Goal: Transaction & Acquisition: Book appointment/travel/reservation

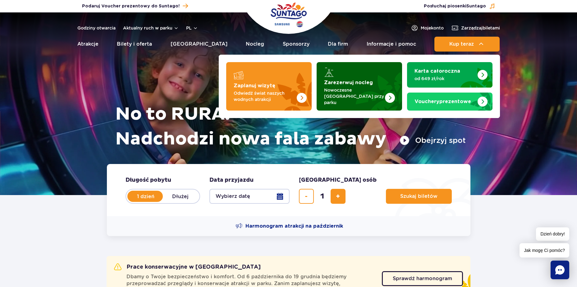
click at [344, 72] on div "Zarezerwuj nocleg" at bounding box center [359, 72] width 71 height 10
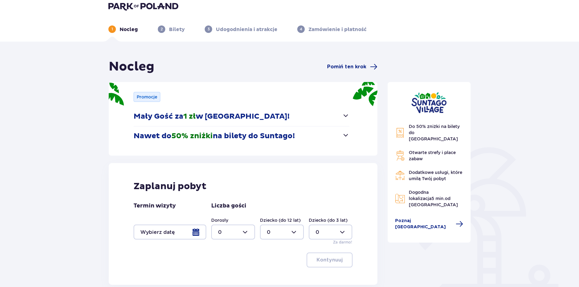
scroll to position [4, 0]
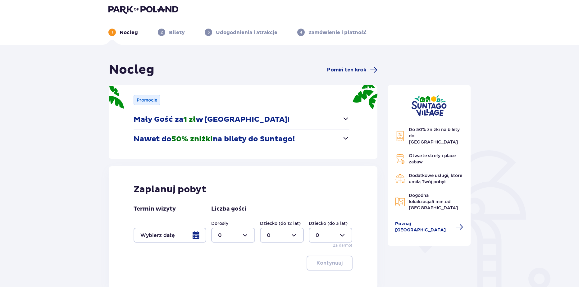
click at [160, 4] on header "1 Nocleg 2 Bilety 3 Udogodnienia i atrakcje 4 Zamówienie i płatność" at bounding box center [289, 20] width 579 height 48
click at [160, 6] on img at bounding box center [143, 9] width 70 height 9
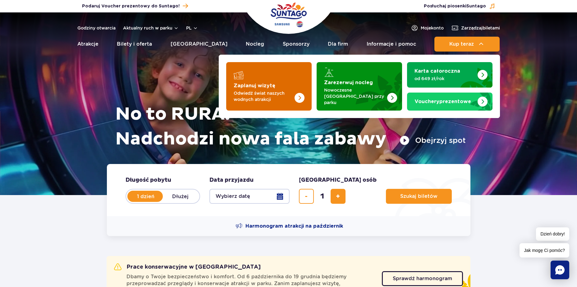
click at [299, 93] on img "Zaplanuj wizytę" at bounding box center [300, 98] width 10 height 10
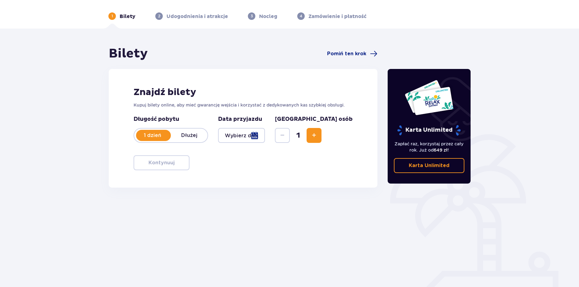
click at [265, 137] on div at bounding box center [241, 135] width 47 height 15
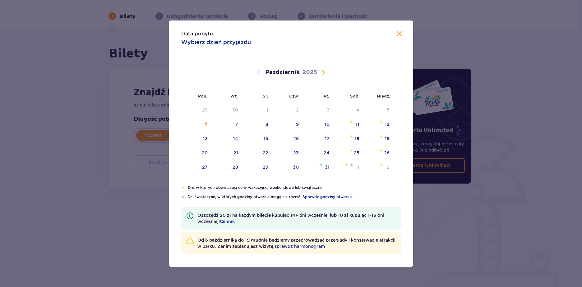
click at [85, 193] on div "Data pobytu Wybierz dzień przyjazdu Pon. Wt. Śr. Czw. Pt. Sob. Niedz. Wrzesień …" at bounding box center [291, 143] width 582 height 287
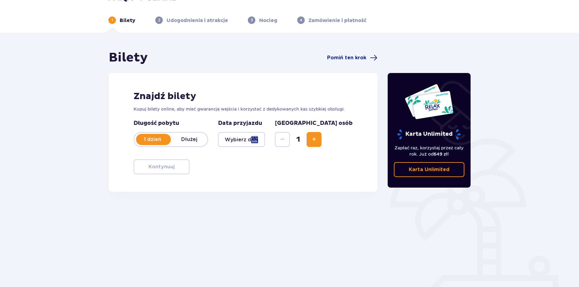
scroll to position [13, 0]
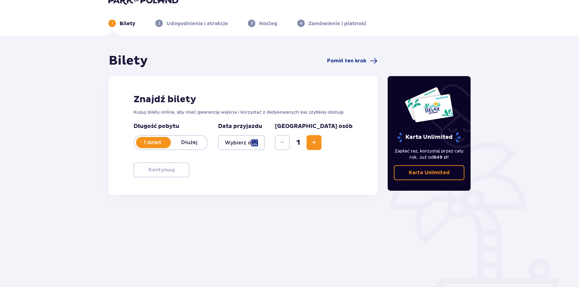
click at [265, 145] on div at bounding box center [241, 142] width 47 height 15
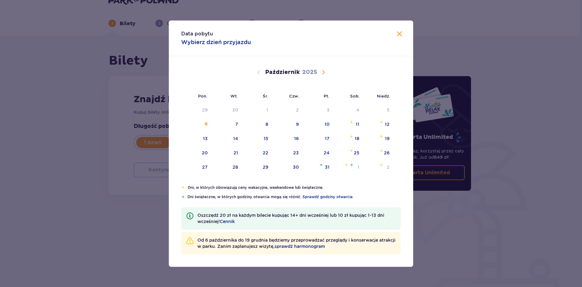
click at [47, 162] on div "Data pobytu Wybierz dzień przyjazdu Pon. Wt. Śr. Czw. Pt. Sob. Niedz. Wrzesień …" at bounding box center [291, 143] width 582 height 287
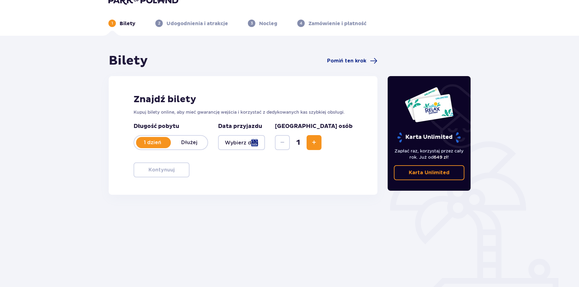
click at [322, 142] on button "Zwiększ" at bounding box center [314, 142] width 15 height 15
click at [258, 143] on div at bounding box center [241, 142] width 47 height 15
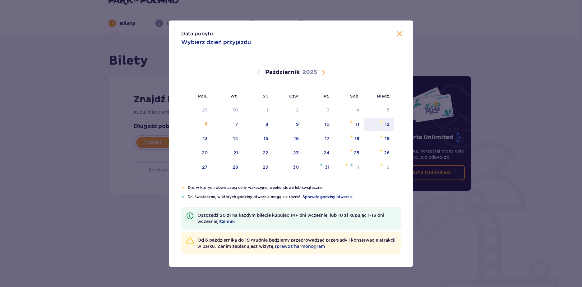
click at [378, 125] on div "12" at bounding box center [379, 125] width 30 height 14
type input "12.10.25"
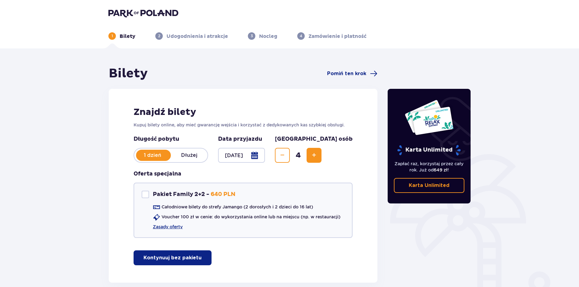
click at [144, 11] on img at bounding box center [143, 13] width 70 height 9
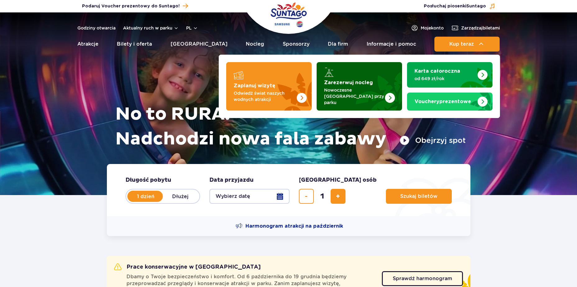
click at [377, 68] on img "Zarezerwuj nocleg" at bounding box center [374, 86] width 55 height 48
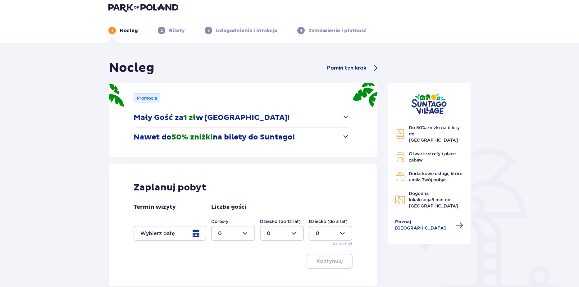
click at [195, 233] on div at bounding box center [170, 233] width 73 height 15
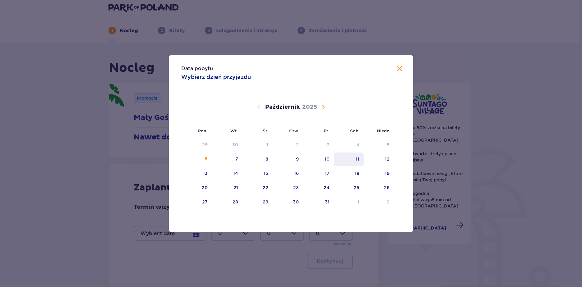
click at [349, 163] on div "11" at bounding box center [349, 160] width 30 height 14
click at [372, 158] on div "12" at bounding box center [379, 160] width 30 height 14
type input "11.10.25 - 12.10.25"
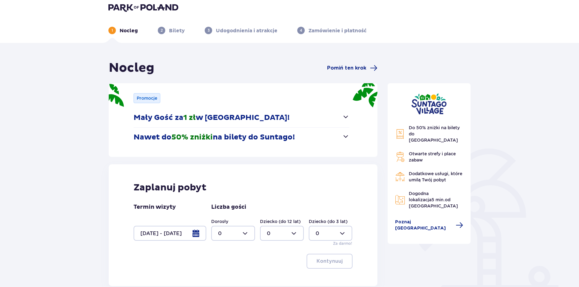
click at [223, 234] on div at bounding box center [233, 233] width 44 height 15
click at [219, 200] on p "2" at bounding box center [219, 199] width 3 height 7
type input "2"
click at [284, 232] on div at bounding box center [282, 233] width 44 height 15
click at [272, 199] on div "2" at bounding box center [282, 199] width 30 height 7
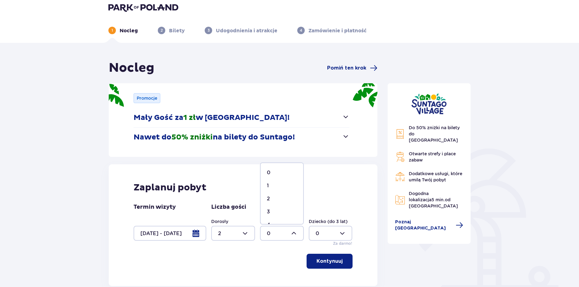
type input "2"
click at [334, 269] on div "Zaplanuj pobyt Termin wizyty 11.10.25 - 12.10.25 Liczba gości Dorosły 2 Dziecko…" at bounding box center [243, 225] width 269 height 122
click at [335, 259] on p "Kontynuuj" at bounding box center [330, 261] width 26 height 7
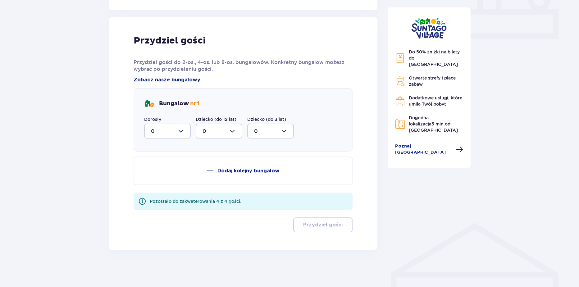
click at [163, 127] on div at bounding box center [167, 131] width 47 height 15
click at [151, 179] on p "2" at bounding box center [152, 176] width 3 height 7
type input "2"
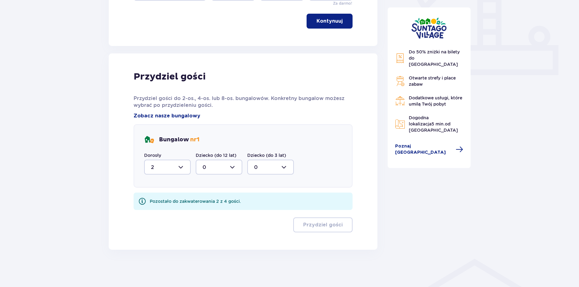
click at [207, 169] on div at bounding box center [219, 167] width 47 height 15
click at [211, 210] on div "2" at bounding box center [219, 212] width 33 height 7
type input "2"
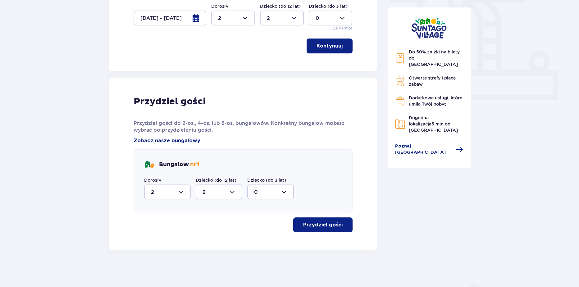
click at [315, 227] on p "Przydziel gości" at bounding box center [322, 225] width 39 height 7
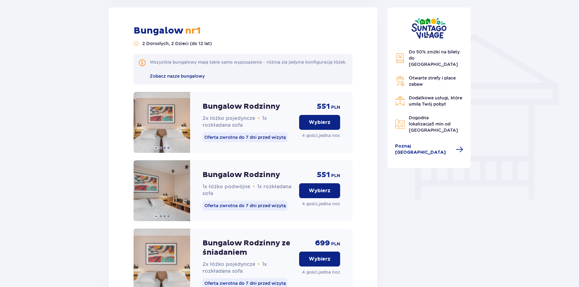
click at [323, 126] on p "Wybierz" at bounding box center [320, 122] width 22 height 7
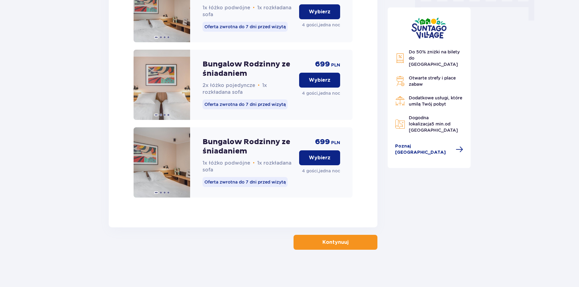
click at [306, 245] on button "Kontynuuj" at bounding box center [336, 242] width 84 height 15
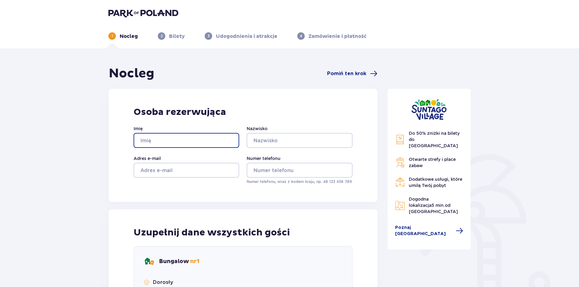
drag, startPoint x: 169, startPoint y: 136, endPoint x: 168, endPoint y: 139, distance: 3.5
click at [169, 136] on input "Imię" at bounding box center [187, 140] width 106 height 15
type input "Wiktoria"
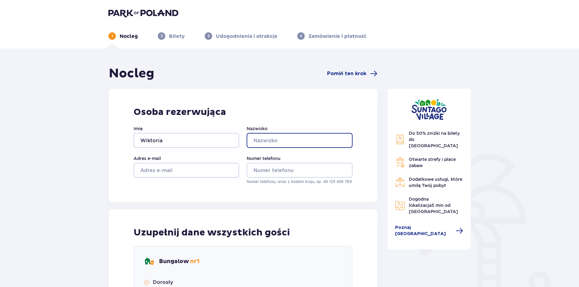
type input "Krakowiak"
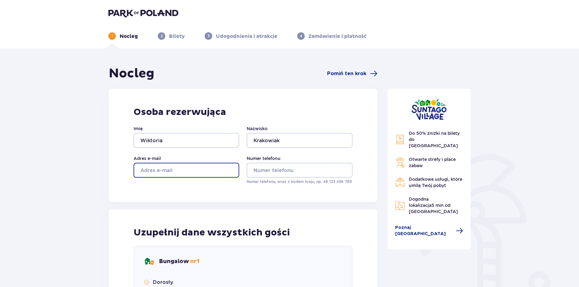
type input "wikoria.krakowiak@parkofpoland.com"
type input "aa"
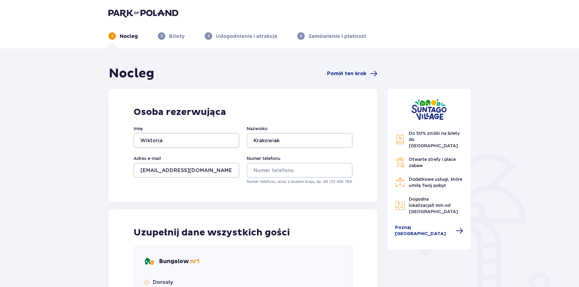
type input "aa"
click at [262, 171] on input "Numer telefonu" at bounding box center [300, 170] width 106 height 15
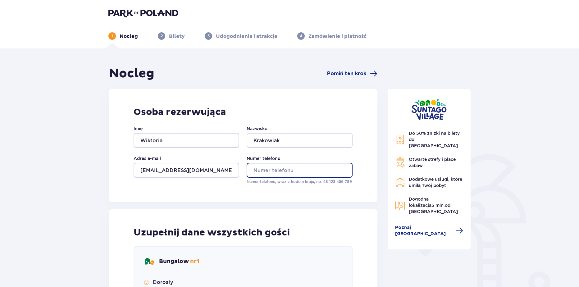
type input "669326651"
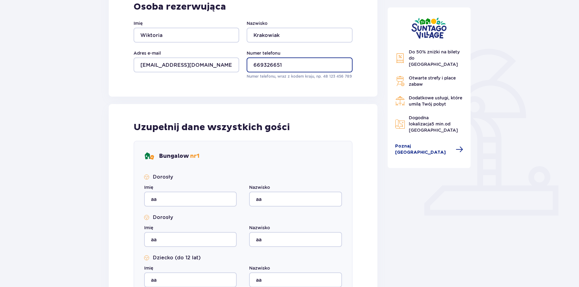
scroll to position [264, 0]
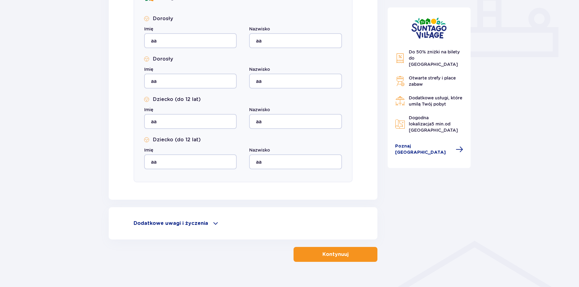
click at [308, 252] on button "Kontynuuj" at bounding box center [336, 254] width 84 height 15
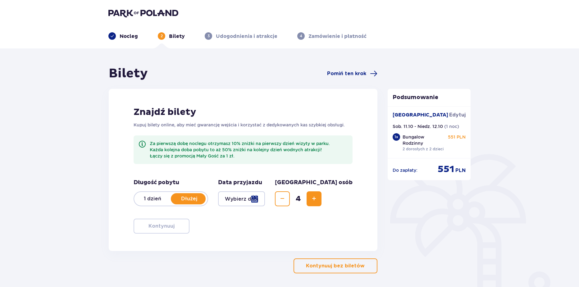
click at [265, 199] on div at bounding box center [241, 198] width 47 height 15
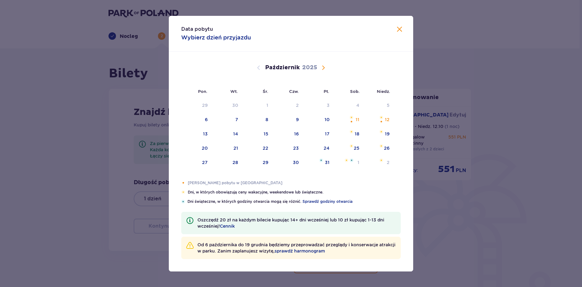
click at [80, 165] on div "Data pobytu Wybierz dzień przyjazdu Pon. Wt. Śr. Czw. Pt. Sob. Niedz. Wrzesień …" at bounding box center [291, 143] width 582 height 287
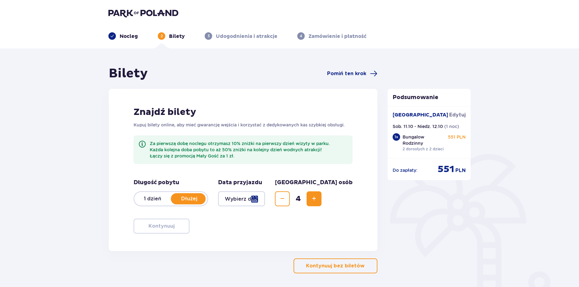
click at [159, 200] on p "1 dzień" at bounding box center [152, 199] width 37 height 7
click at [265, 200] on div at bounding box center [241, 198] width 47 height 15
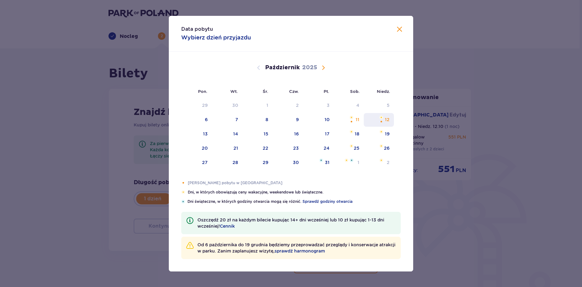
click at [376, 119] on div "12" at bounding box center [379, 120] width 30 height 14
type input "12.10.25"
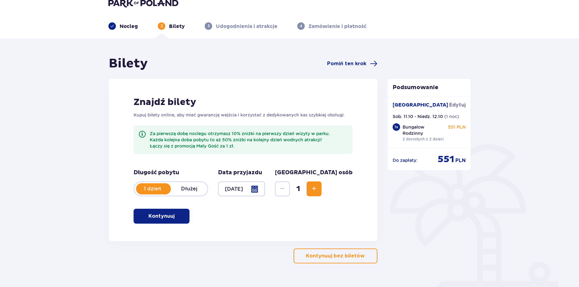
scroll to position [16, 0]
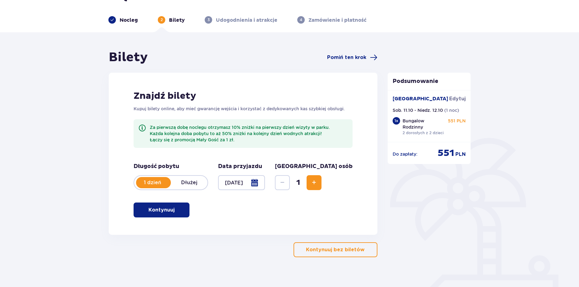
click at [156, 205] on button "Kontynuuj" at bounding box center [162, 210] width 56 height 15
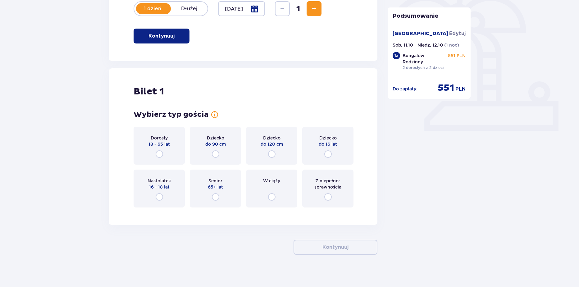
scroll to position [195, 0]
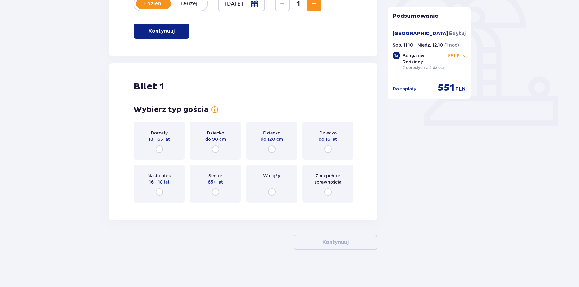
click at [156, 146] on input "radio" at bounding box center [159, 148] width 7 height 7
radio input "true"
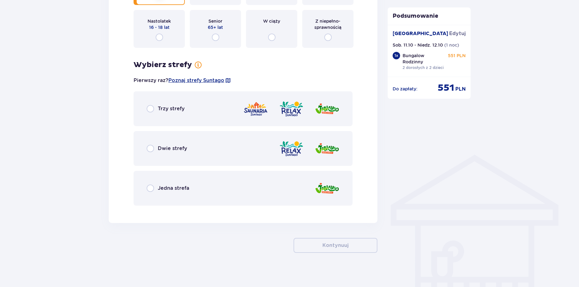
scroll to position [353, 0]
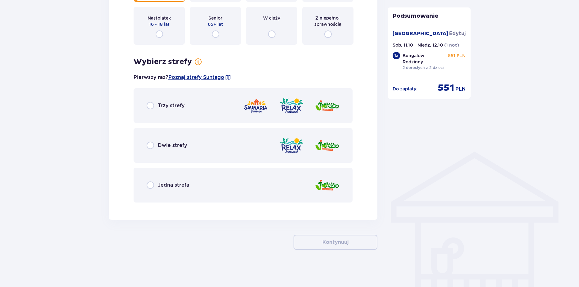
click at [173, 187] on span "Jedna strefa" at bounding box center [173, 185] width 31 height 7
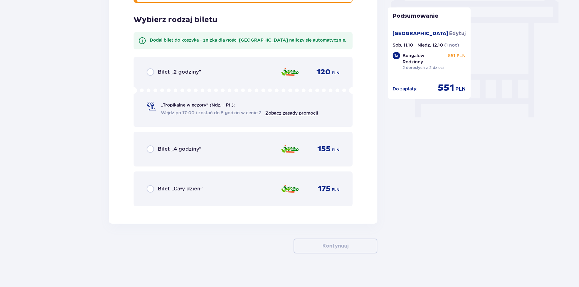
scroll to position [557, 0]
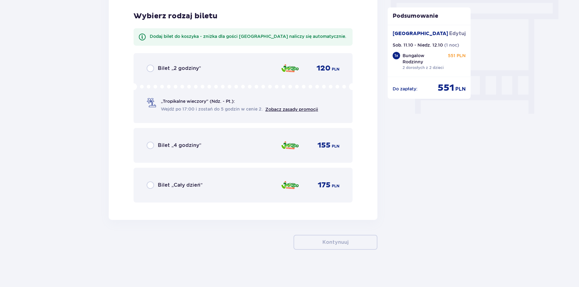
click at [170, 190] on div "Bilet „Cały dzień” 175 PLN" at bounding box center [243, 185] width 193 height 13
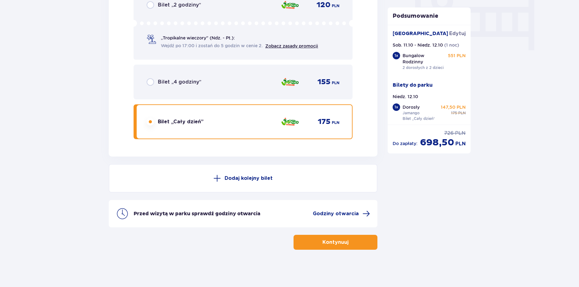
click at [175, 174] on button "Dodaj kolejny bilet" at bounding box center [243, 178] width 269 height 29
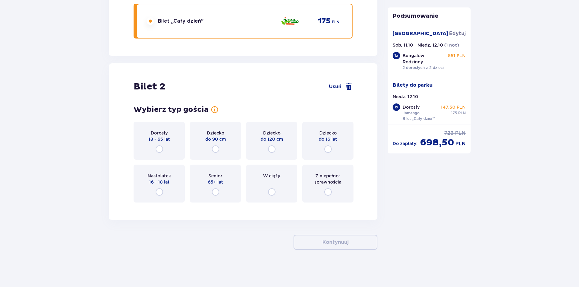
click at [160, 137] on span "18 - 65 lat" at bounding box center [159, 139] width 21 height 6
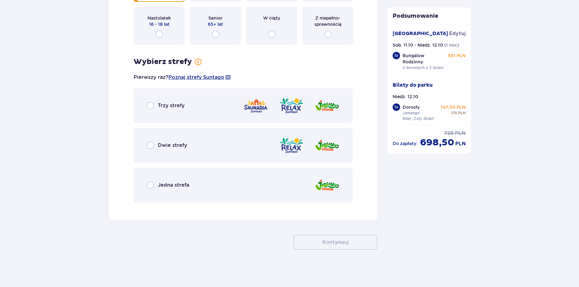
click at [178, 187] on span "Jedna strefa" at bounding box center [173, 185] width 31 height 7
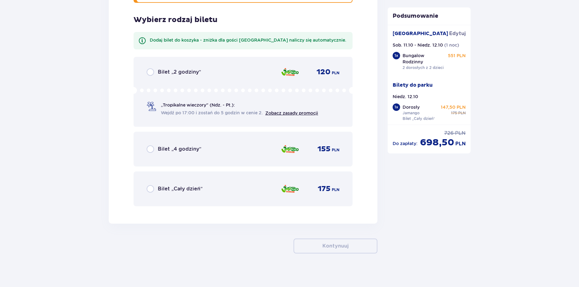
scroll to position [1082, 0]
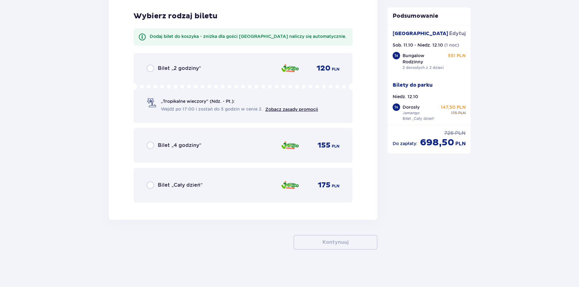
click at [176, 197] on div "Bilet „Cały dzień” 175 PLN" at bounding box center [243, 185] width 219 height 35
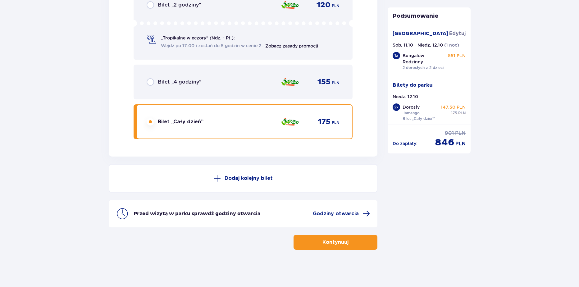
click at [197, 185] on button "Dodaj kolejny bilet" at bounding box center [243, 178] width 269 height 29
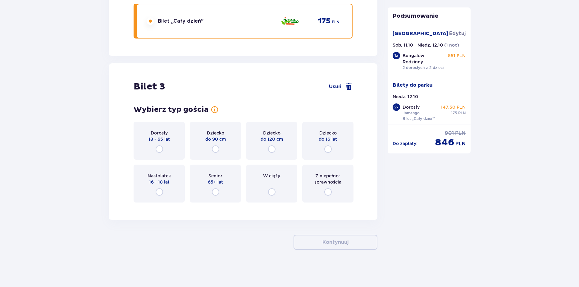
click at [327, 145] on div "Dziecko do 16 lat" at bounding box center [327, 141] width 51 height 38
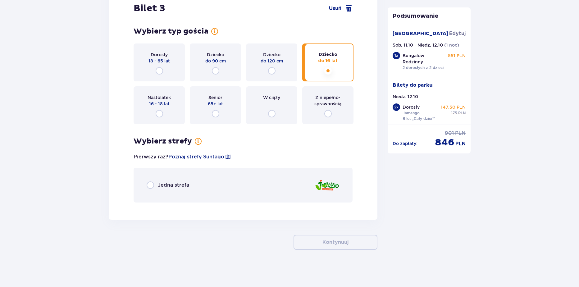
click at [159, 196] on div "Jedna strefa" at bounding box center [243, 185] width 219 height 35
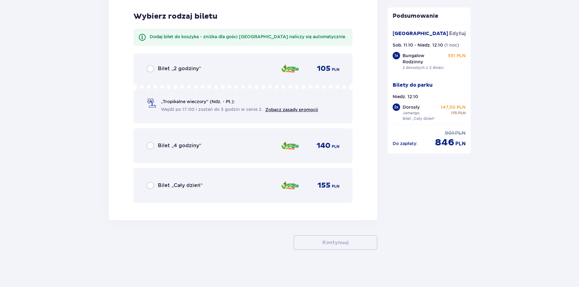
scroll to position [1604, 0]
click at [172, 186] on span "Bilet „Cały dzień”" at bounding box center [180, 185] width 45 height 7
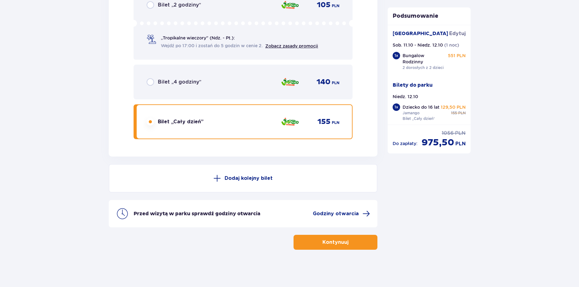
click at [184, 181] on button "Dodaj kolejny bilet" at bounding box center [243, 178] width 269 height 29
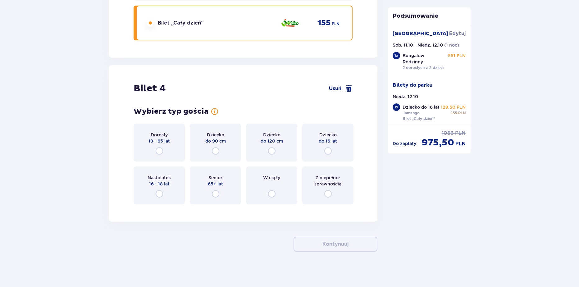
scroll to position [1768, 0]
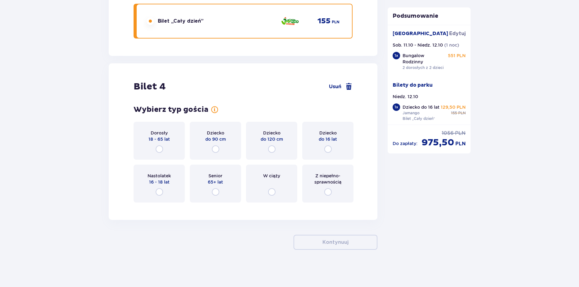
click at [285, 147] on div "Dziecko do 120 cm" at bounding box center [271, 141] width 51 height 38
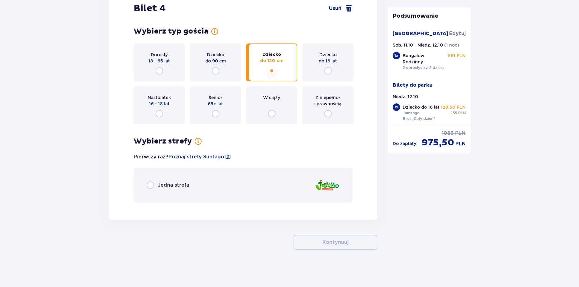
click at [178, 187] on span "Jedna strefa" at bounding box center [173, 185] width 31 height 7
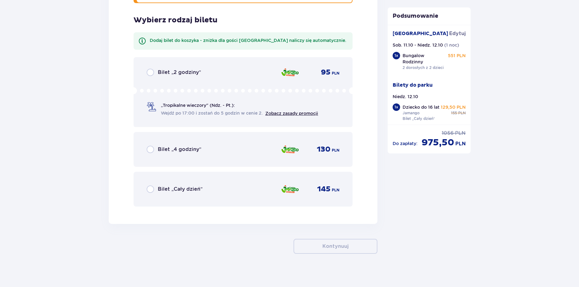
scroll to position [2050, 0]
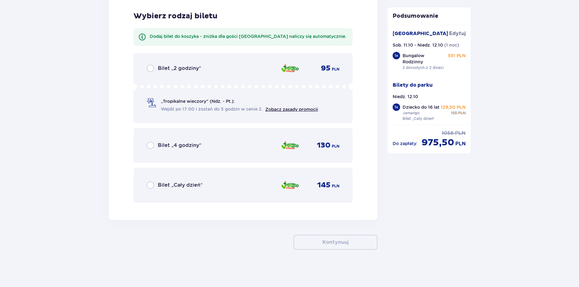
click at [185, 189] on span "Bilet „Cały dzień”" at bounding box center [180, 185] width 45 height 7
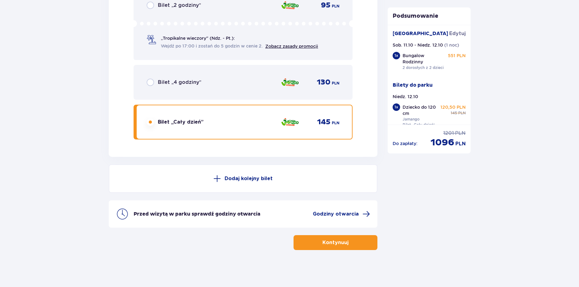
scroll to position [2113, 0]
click at [193, 184] on button "Dodaj kolejny bilet" at bounding box center [243, 178] width 269 height 29
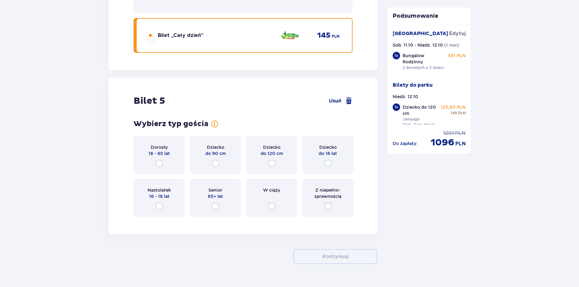
scroll to position [2196, 0]
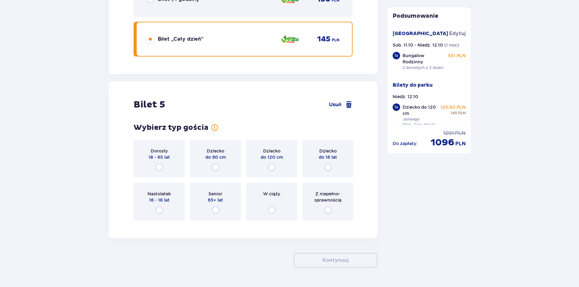
click at [218, 163] on div "Dziecko do 90 cm" at bounding box center [215, 159] width 51 height 38
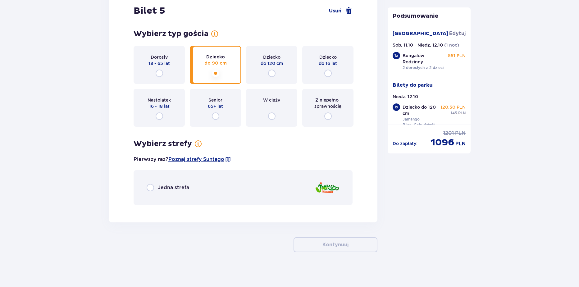
scroll to position [2292, 0]
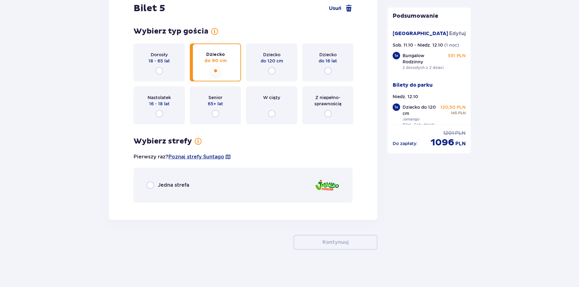
click at [171, 194] on div "Jedna strefa" at bounding box center [243, 185] width 219 height 35
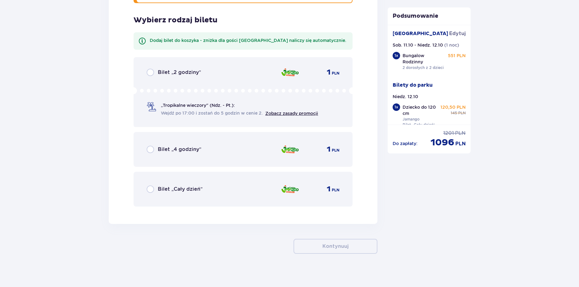
scroll to position [2496, 0]
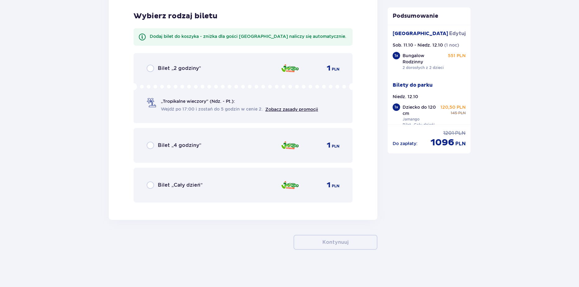
click at [166, 179] on div "Bilet „Cały dzień” 1 PLN" at bounding box center [243, 185] width 193 height 13
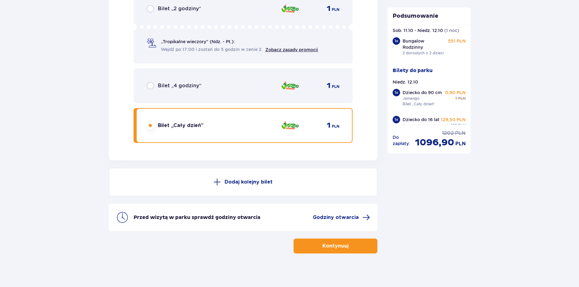
scroll to position [2554, 0]
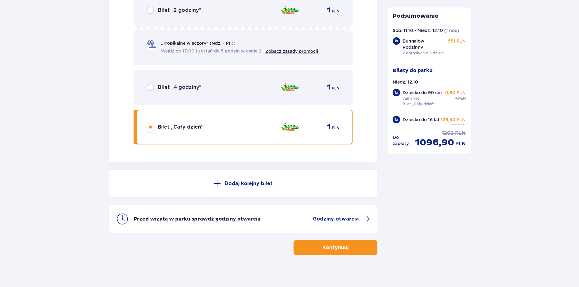
click at [370, 253] on button "Kontynuuj" at bounding box center [336, 247] width 84 height 15
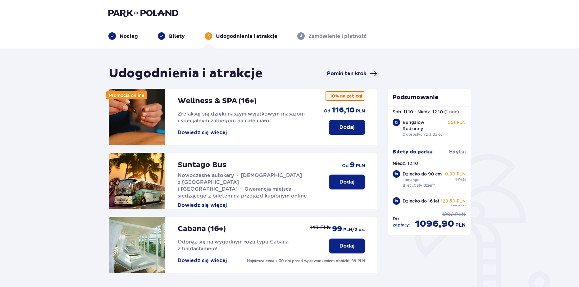
click at [360, 72] on span "Pomiń ten krok" at bounding box center [346, 73] width 39 height 7
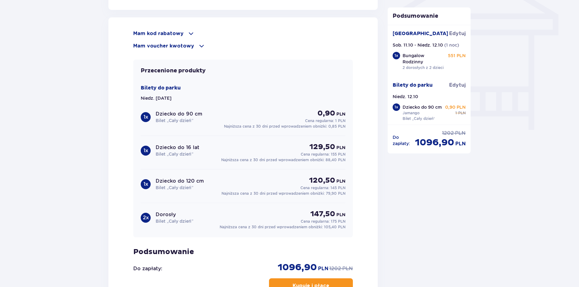
scroll to position [546, 0]
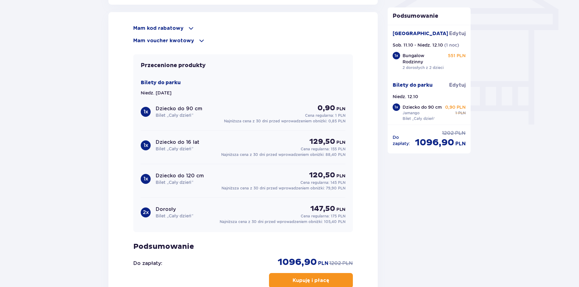
drag, startPoint x: 324, startPoint y: 66, endPoint x: 358, endPoint y: 74, distance: 34.6
click at [324, 66] on div "Przecenione produkty Bilety do parku Niedz. 12.10.25 1 x Dziecko do 90 cm Bilet…" at bounding box center [243, 143] width 220 height 178
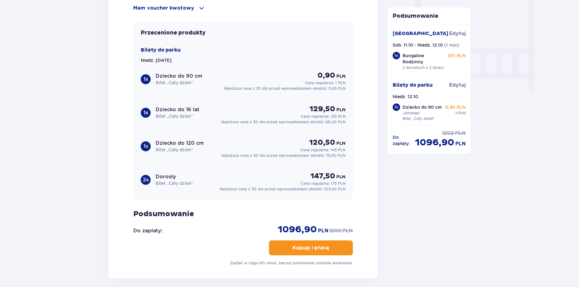
scroll to position [0, 0]
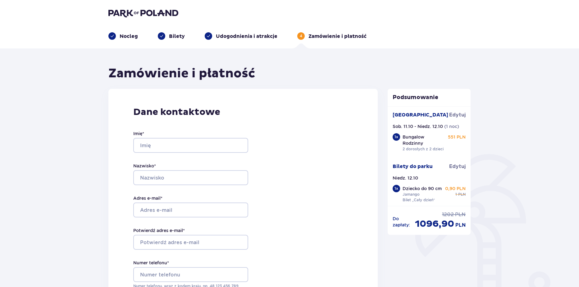
click at [137, 15] on img at bounding box center [143, 13] width 70 height 9
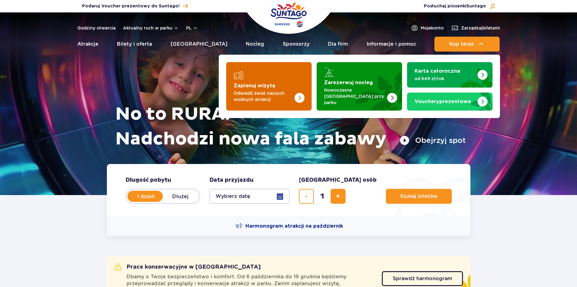
click at [284, 82] on img "Zaplanuj wizytę" at bounding box center [286, 86] width 49 height 48
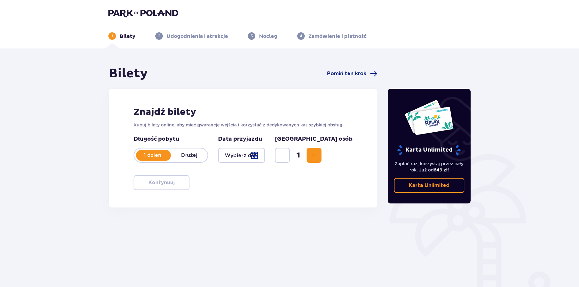
click at [265, 157] on div at bounding box center [241, 155] width 47 height 15
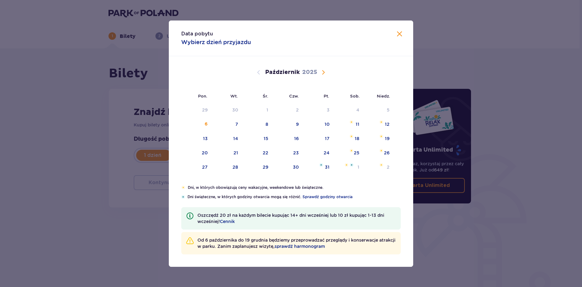
click at [105, 154] on div "Data pobytu Wybierz dzień przyjazdu Pon. Wt. Śr. Czw. Pt. Sob. Niedz. Wrzesień …" at bounding box center [291, 143] width 582 height 287
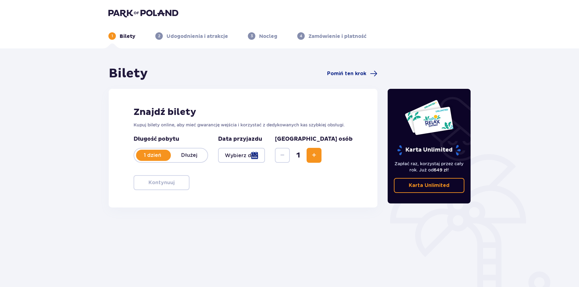
click at [265, 151] on div at bounding box center [241, 155] width 47 height 15
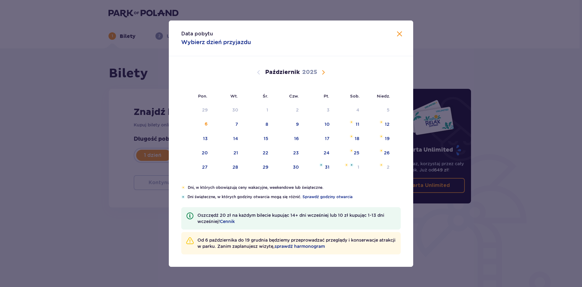
click at [74, 129] on div "Data pobytu Wybierz dzień przyjazdu Pon. Wt. Śr. Czw. Pt. Sob. Niedz. Wrzesień …" at bounding box center [291, 143] width 582 height 287
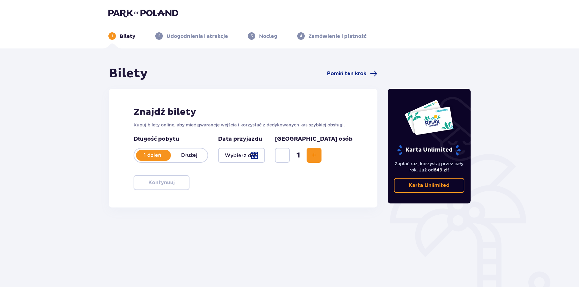
click at [265, 154] on div at bounding box center [241, 155] width 47 height 15
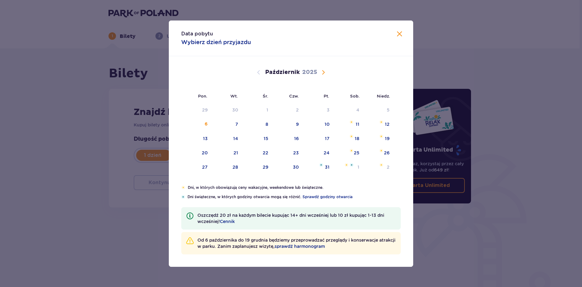
click at [395, 127] on div "Wrzesień 2025 1 2 3 4 5 6 7 8 9 10 11 12 13 14 15 16 17 18 19 20 21 22 23 24 25…" at bounding box center [291, 174] width 244 height 237
click at [392, 126] on div "12" at bounding box center [379, 125] width 30 height 14
type input "12.10.25"
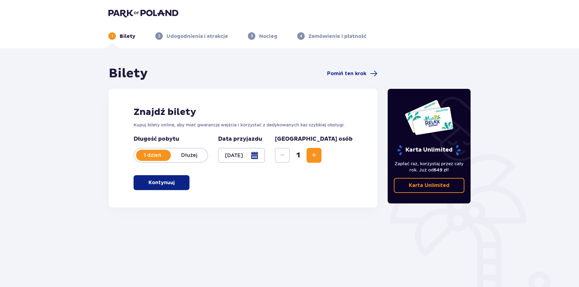
click at [155, 186] on p "Kontynuuj" at bounding box center [162, 182] width 26 height 7
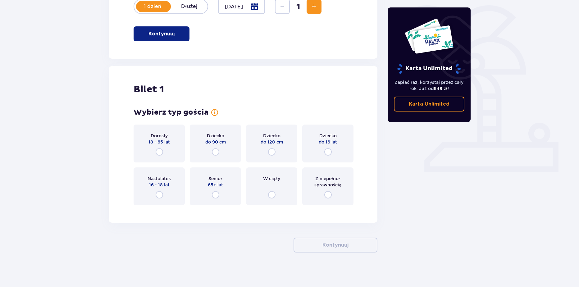
scroll to position [152, 0]
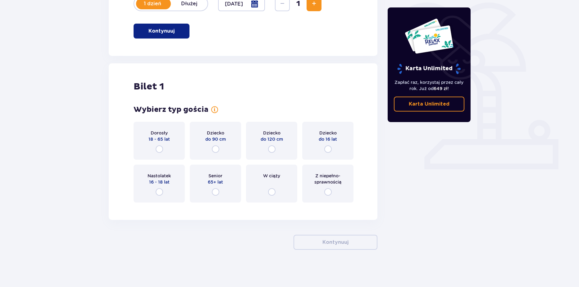
click at [160, 144] on div "Dorosły 18 - 65 lat" at bounding box center [159, 141] width 51 height 38
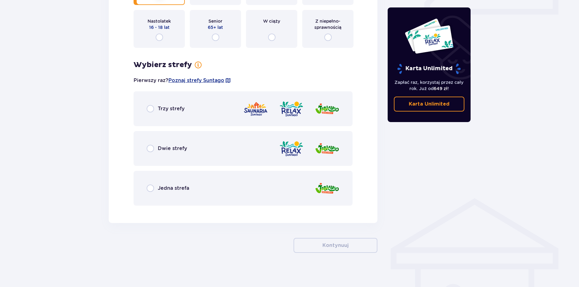
scroll to position [310, 0]
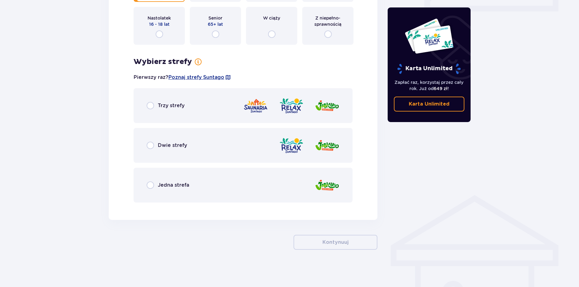
click at [201, 201] on div "Jedna strefa" at bounding box center [243, 185] width 219 height 35
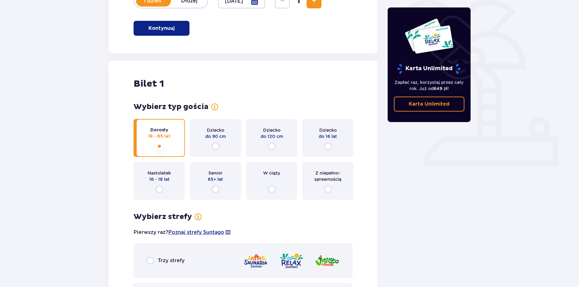
scroll to position [137, 0]
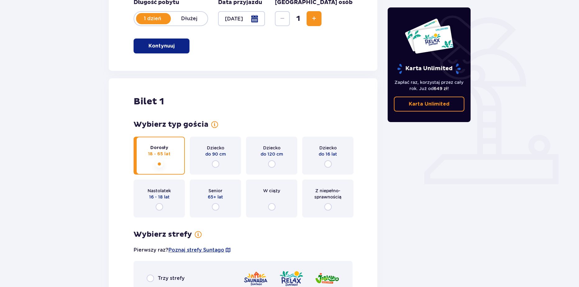
click at [322, 25] on button "Zwiększ" at bounding box center [314, 18] width 15 height 15
click at [341, 22] on div "Znajdź bilety Kupuj bilety online, aby mieć gwarancję wejścia i korzystać z ded…" at bounding box center [243, 11] width 269 height 119
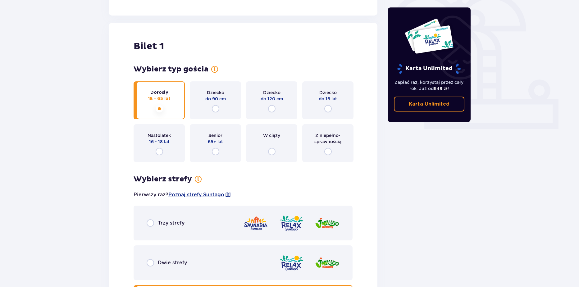
click at [341, 22] on div "Bilety Pomiń ten krok Znajdź bilety Kupuj bilety online, aby mieć gwarancję wej…" at bounding box center [243, 292] width 269 height 836
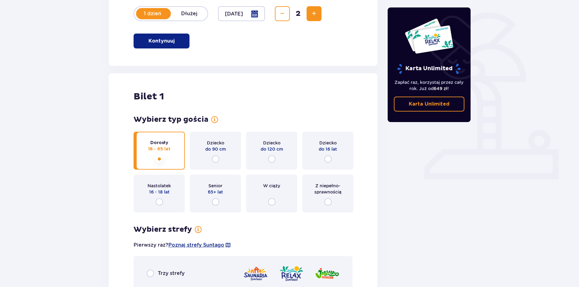
click at [322, 16] on button "Zwiększ" at bounding box center [314, 13] width 15 height 15
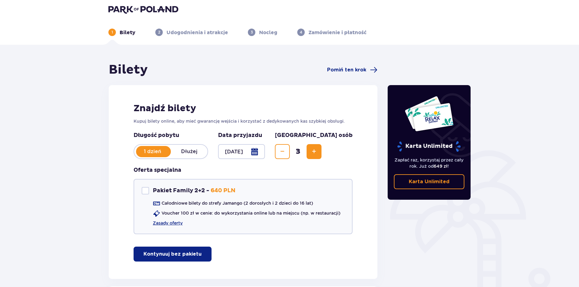
scroll to position [6, 0]
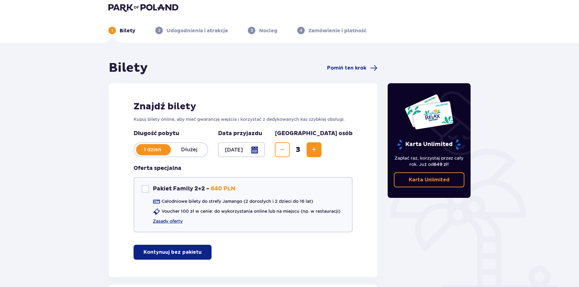
click at [348, 63] on div "Bilety Pomiń ten krok" at bounding box center [243, 68] width 269 height 16
click at [349, 66] on span "Pomiń ten krok" at bounding box center [346, 68] width 39 height 7
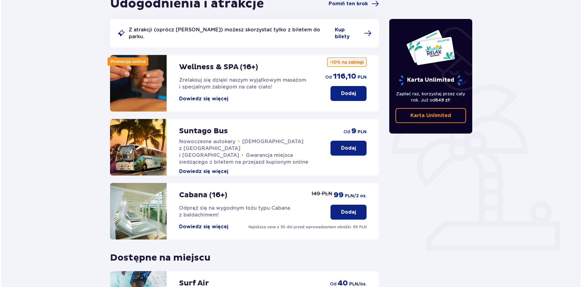
scroll to position [77, 0]
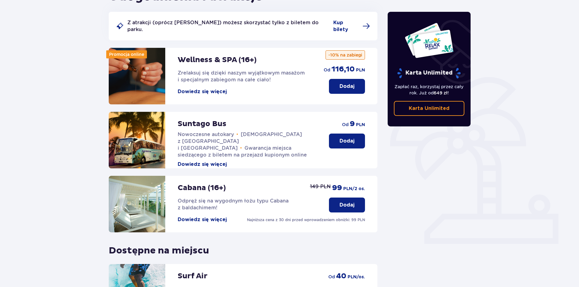
click at [223, 89] on button "Dowiedz się więcej" at bounding box center [202, 91] width 49 height 7
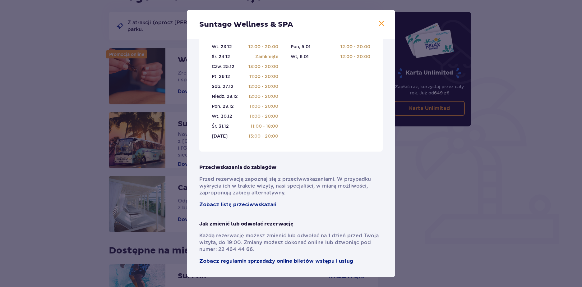
scroll to position [385, 0]
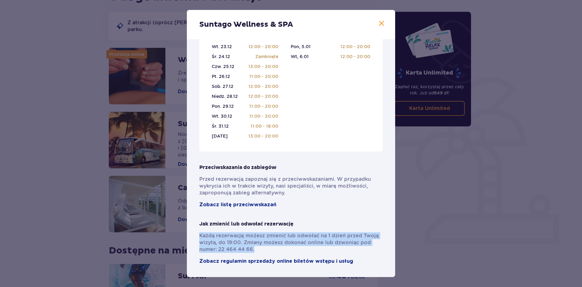
drag, startPoint x: 243, startPoint y: 250, endPoint x: 196, endPoint y: 236, distance: 49.1
click at [196, 236] on div "Pełni pasji profesjonaliści , którzy pomogą Ci dobrać zabiegi do Twoich potrzeb…" at bounding box center [291, 9] width 208 height 536
click at [212, 243] on p "Każdą rezerwację możesz zmienić lub odwołać na 1 dzień przed Twoją wizytą, do 1…" at bounding box center [290, 242] width 183 height 21
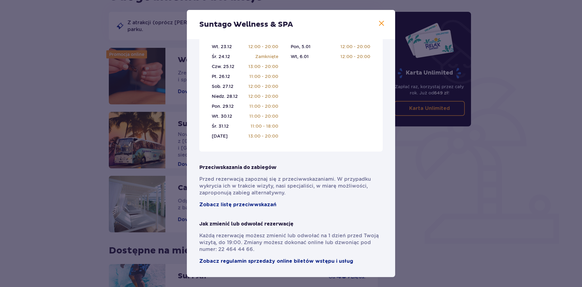
click at [375, 26] on div "Suntago Wellness & SPA" at bounding box center [291, 24] width 208 height 29
click at [378, 22] on span at bounding box center [381, 23] width 7 height 7
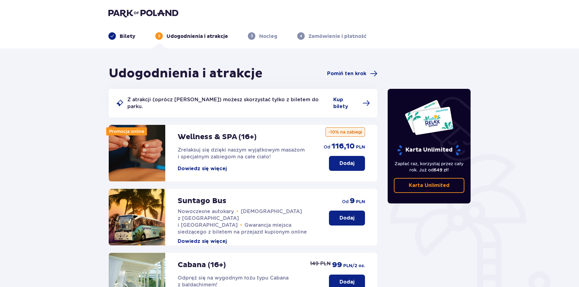
click at [141, 10] on img at bounding box center [143, 13] width 70 height 9
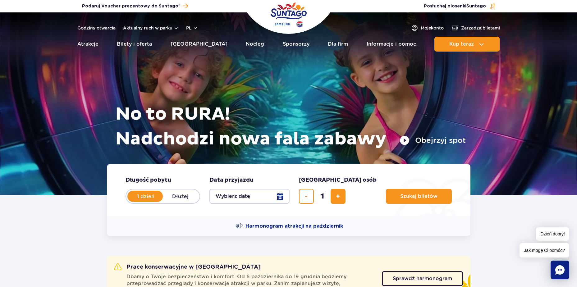
click at [344, 151] on h1 "No to RURA! Nadchodzi nowa fala zabawy" at bounding box center [290, 127] width 351 height 50
click at [304, 154] on div "No to RURA! Nadchodzi nowa fala zabawy Obejrzyj spot" at bounding box center [289, 96] width 354 height 136
drag, startPoint x: 346, startPoint y: 90, endPoint x: 344, endPoint y: 94, distance: 4.2
click at [344, 94] on div "No to RURA! Nadchodzi nowa fala zabawy Obejrzyj spot" at bounding box center [289, 96] width 354 height 136
